Goal: Task Accomplishment & Management: Complete application form

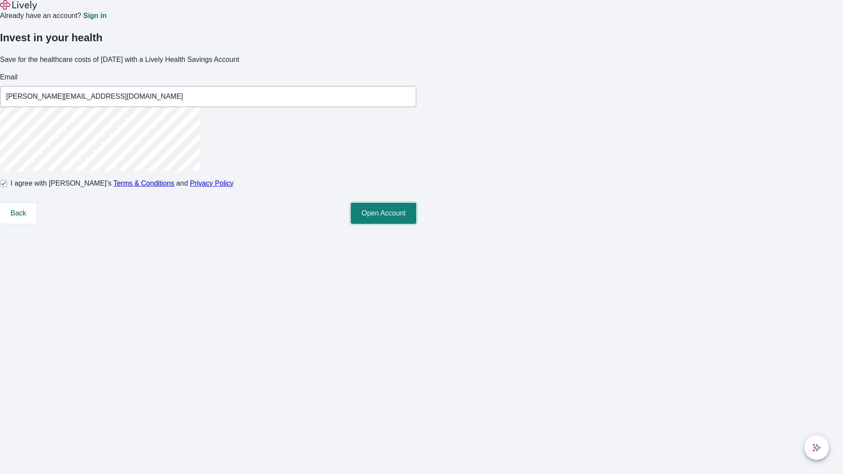
click at [416, 224] on button "Open Account" at bounding box center [383, 213] width 65 height 21
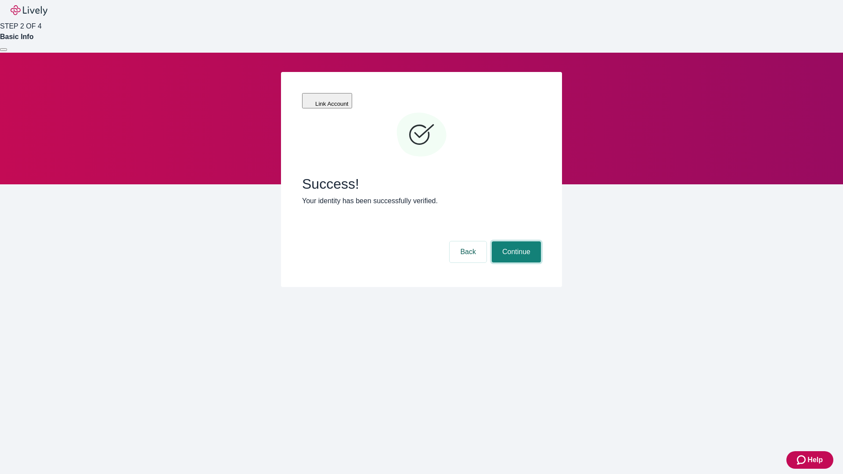
click at [515, 242] on button "Continue" at bounding box center [516, 252] width 49 height 21
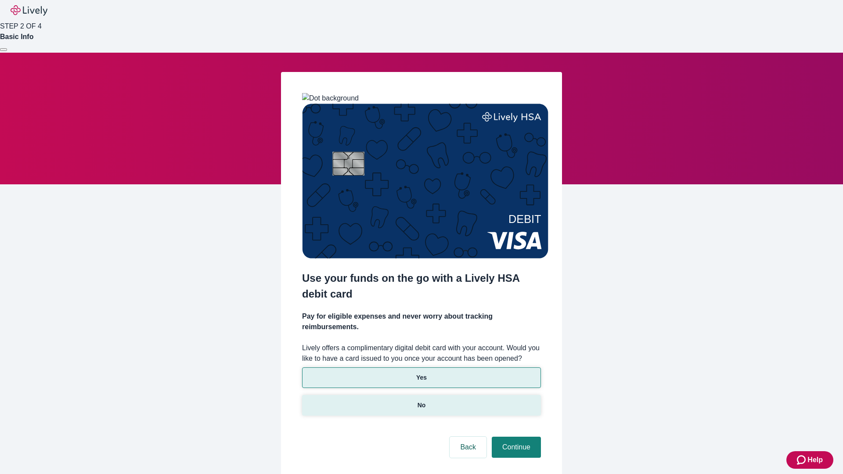
click at [421, 401] on p "No" at bounding box center [422, 405] width 8 height 9
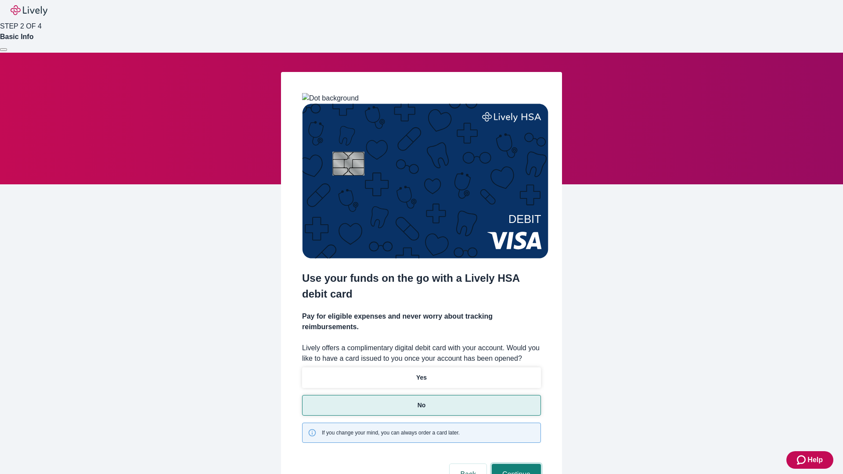
click at [515, 464] on button "Continue" at bounding box center [516, 474] width 49 height 21
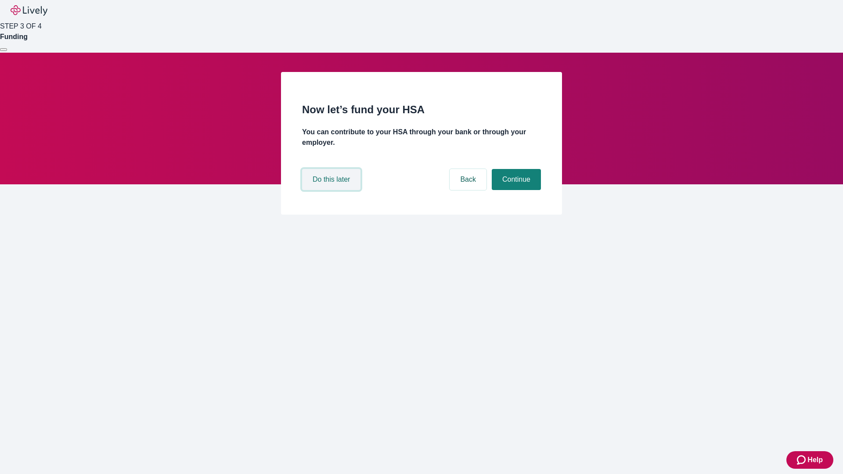
click at [332, 190] on button "Do this later" at bounding box center [331, 179] width 58 height 21
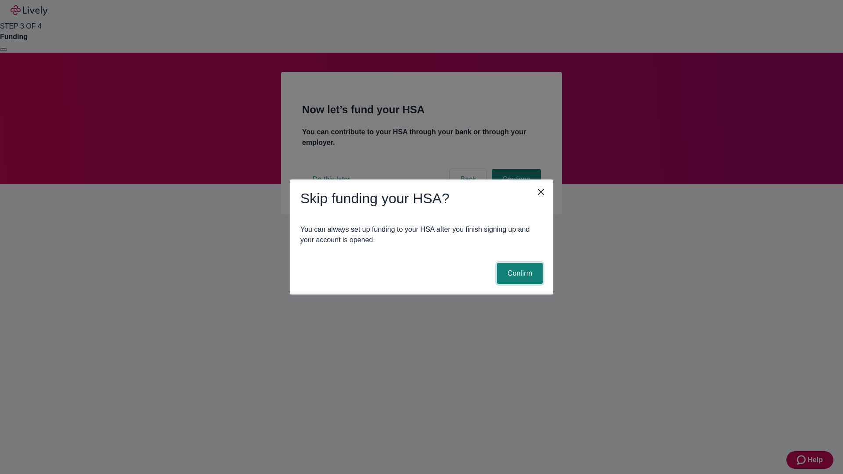
click at [519, 274] on button "Confirm" at bounding box center [520, 273] width 46 height 21
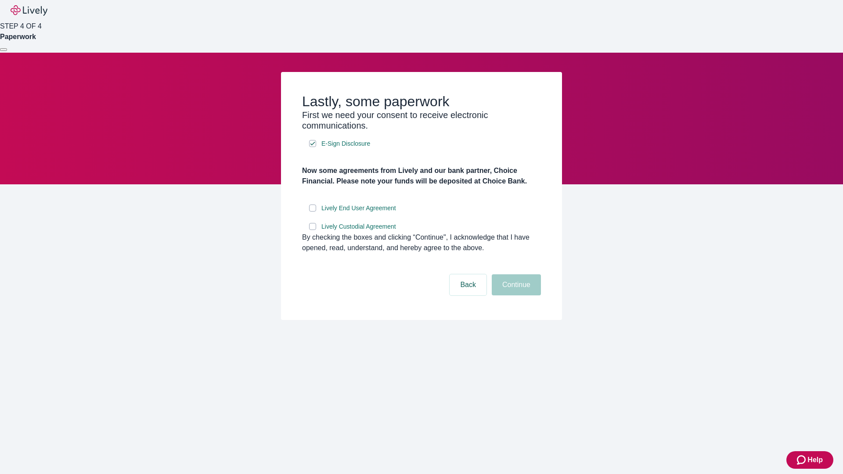
click at [313, 212] on input "Lively End User Agreement" at bounding box center [312, 208] width 7 height 7
checkbox input "true"
click at [313, 230] on input "Lively Custodial Agreement" at bounding box center [312, 226] width 7 height 7
checkbox input "true"
click at [515, 296] on button "Continue" at bounding box center [516, 284] width 49 height 21
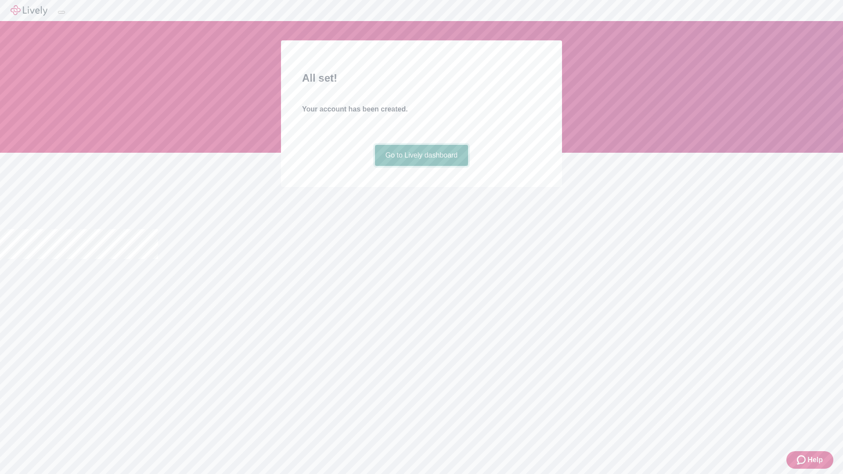
click at [421, 166] on link "Go to Lively dashboard" at bounding box center [422, 155] width 94 height 21
